Goal: Task Accomplishment & Management: Use online tool/utility

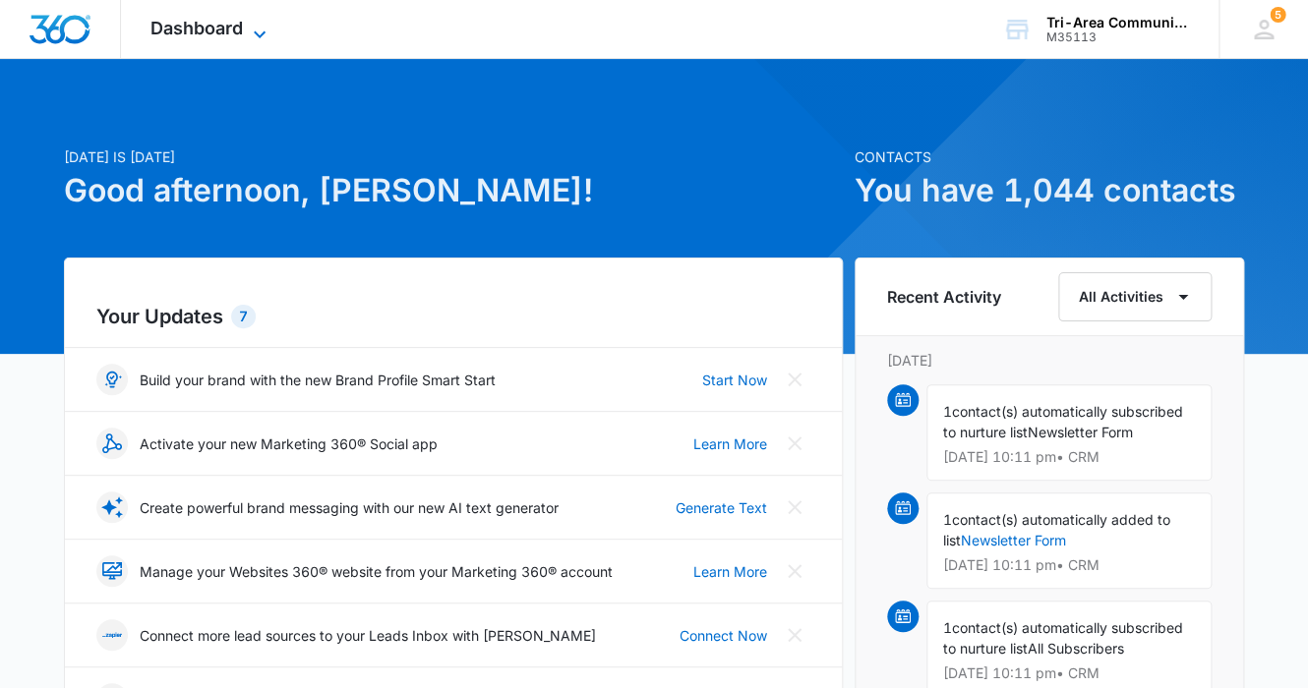
click at [216, 22] on span "Dashboard" at bounding box center [196, 28] width 92 height 21
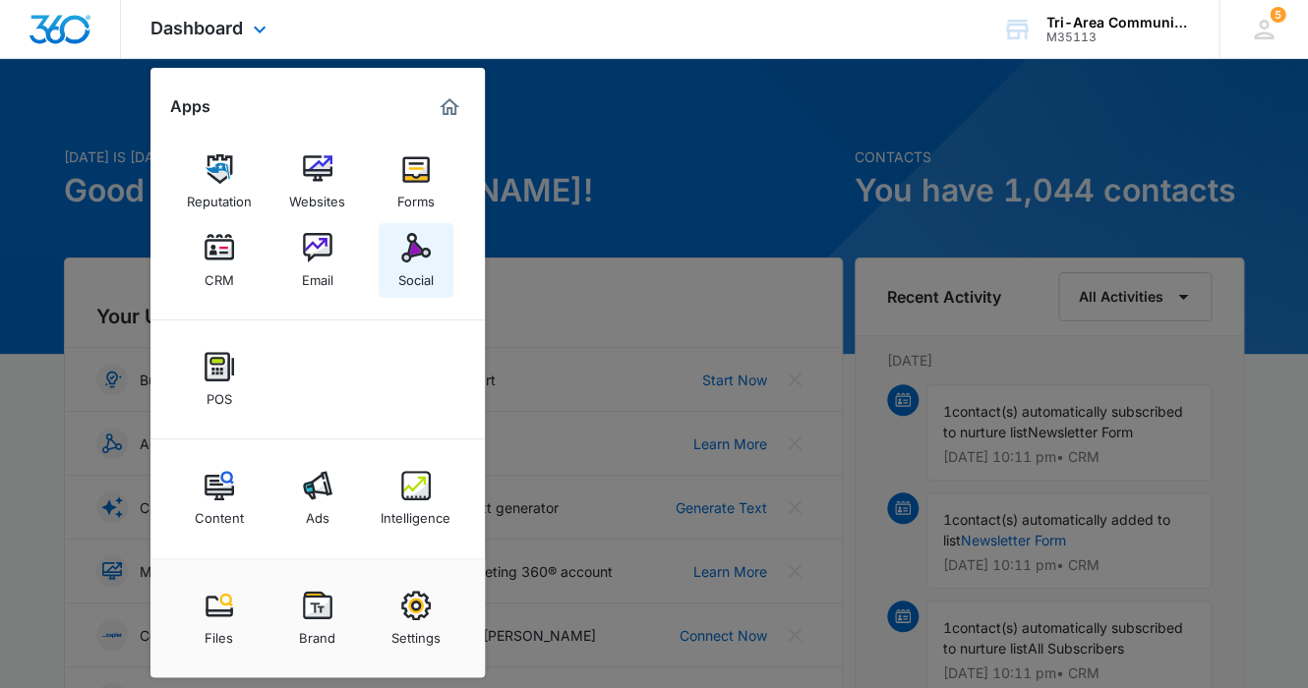
click at [415, 255] on img at bounding box center [415, 247] width 29 height 29
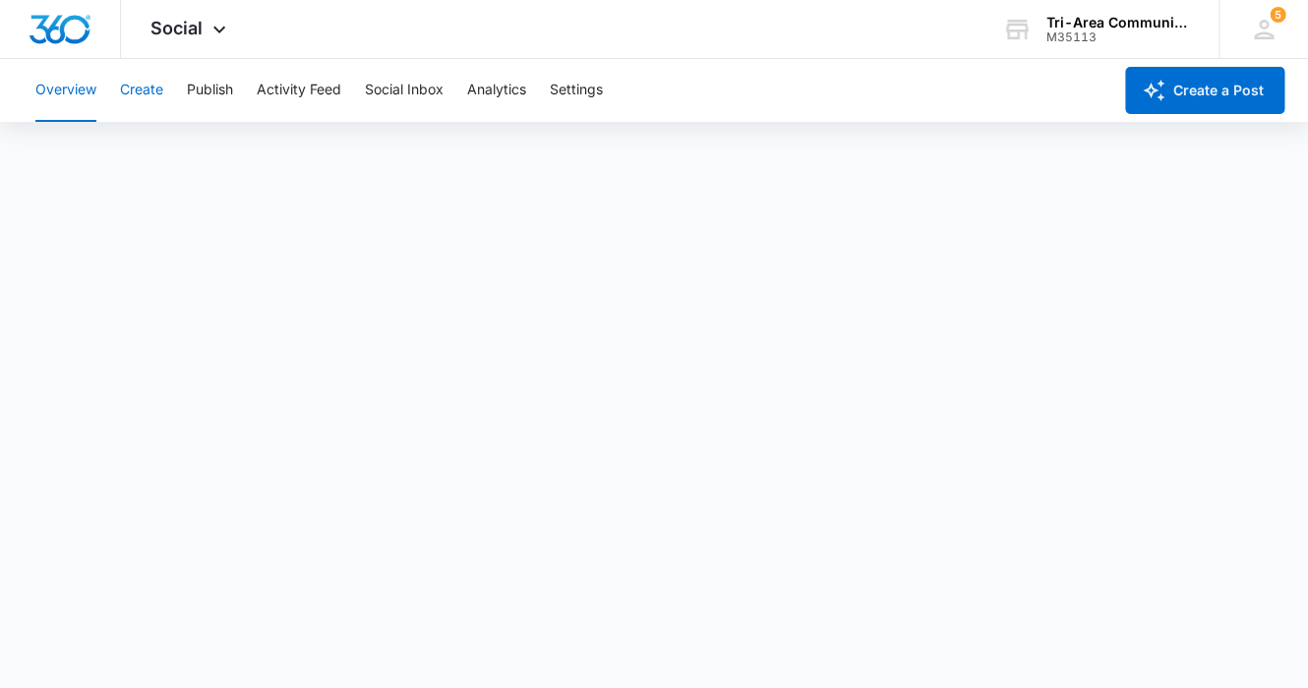
click at [146, 90] on button "Create" at bounding box center [141, 90] width 43 height 63
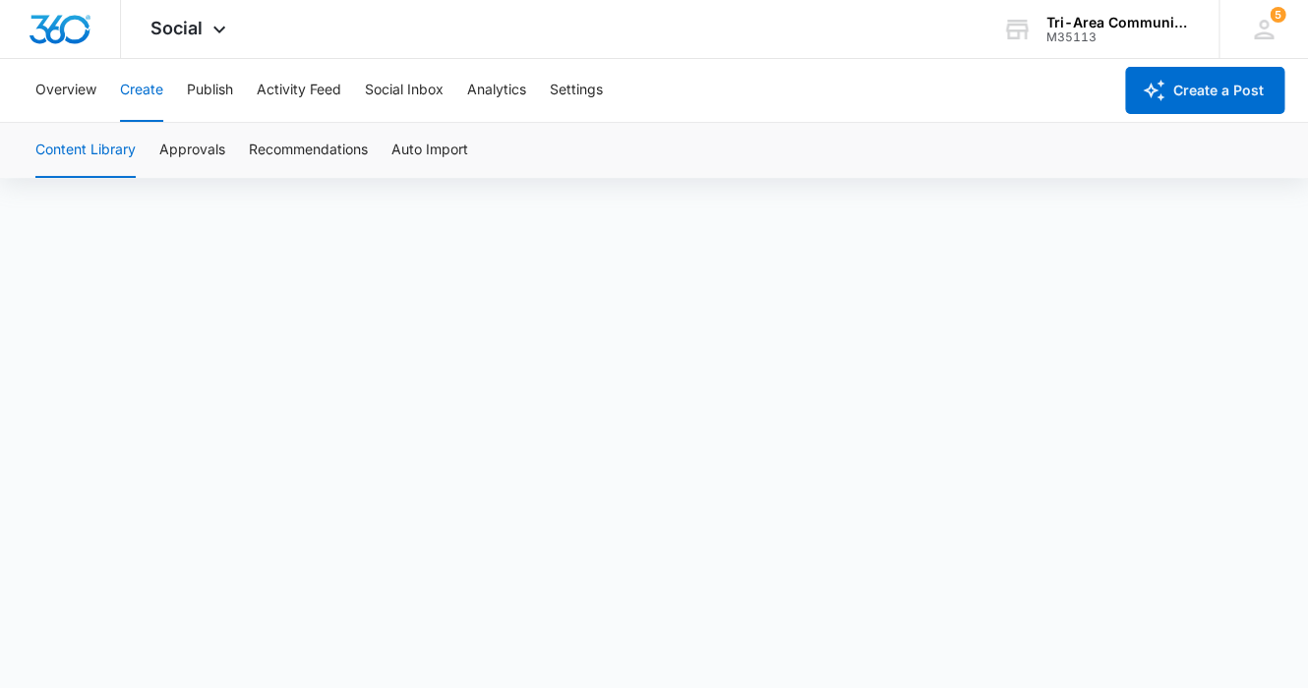
click at [838, 73] on div "Overview Create Publish Activity Feed Social Inbox Analytics Settings" at bounding box center [567, 90] width 1087 height 63
drag, startPoint x: 862, startPoint y: 111, endPoint x: 850, endPoint y: 85, distance: 29.0
click at [858, 105] on div "Overview Create Publish Activity Feed Social Inbox Analytics Settings" at bounding box center [567, 90] width 1087 height 63
